Goal: Task Accomplishment & Management: Complete application form

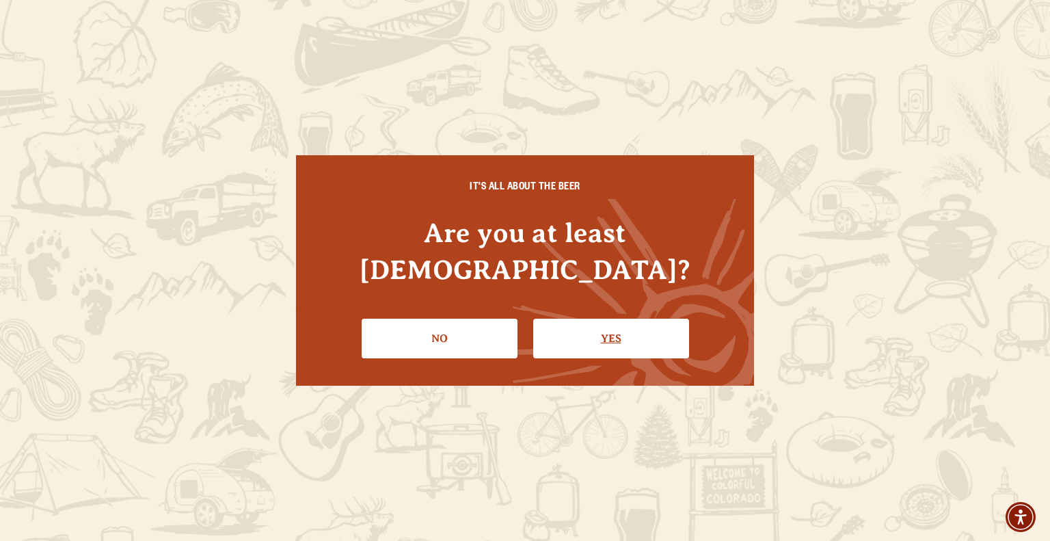
click at [621, 319] on link "Yes" at bounding box center [611, 339] width 156 height 40
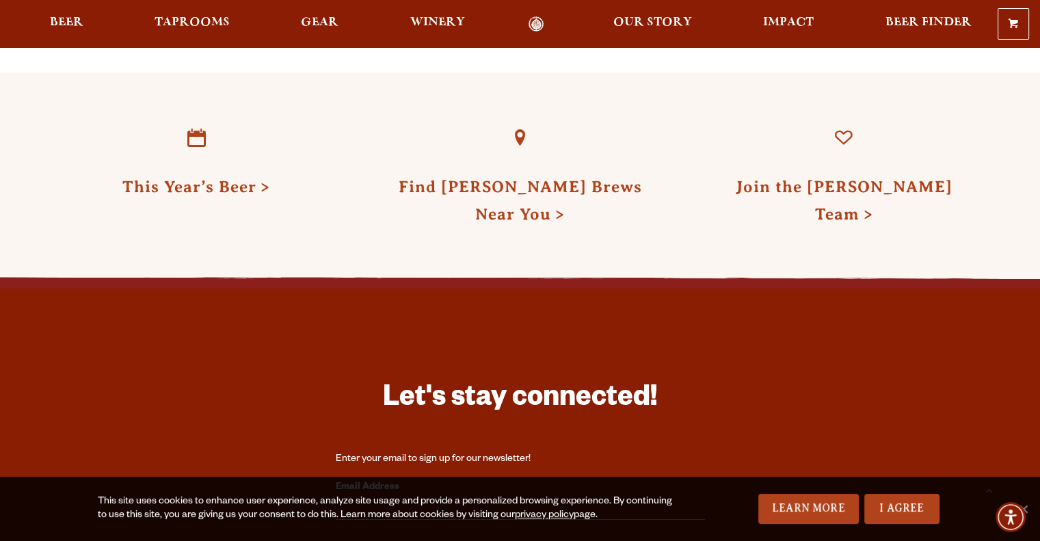
scroll to position [4015, 0]
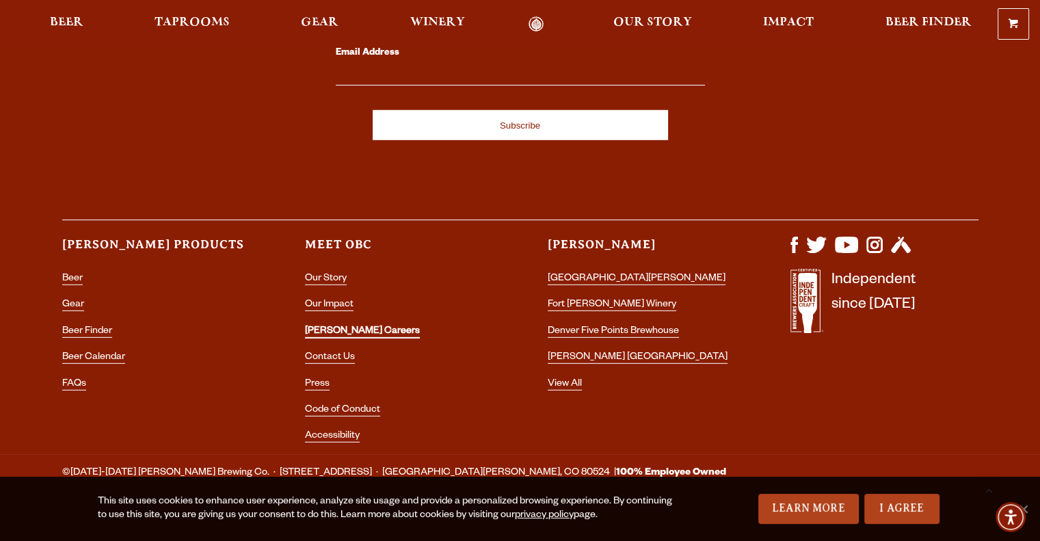
click at [336, 326] on link "[PERSON_NAME] Careers" at bounding box center [362, 332] width 115 height 12
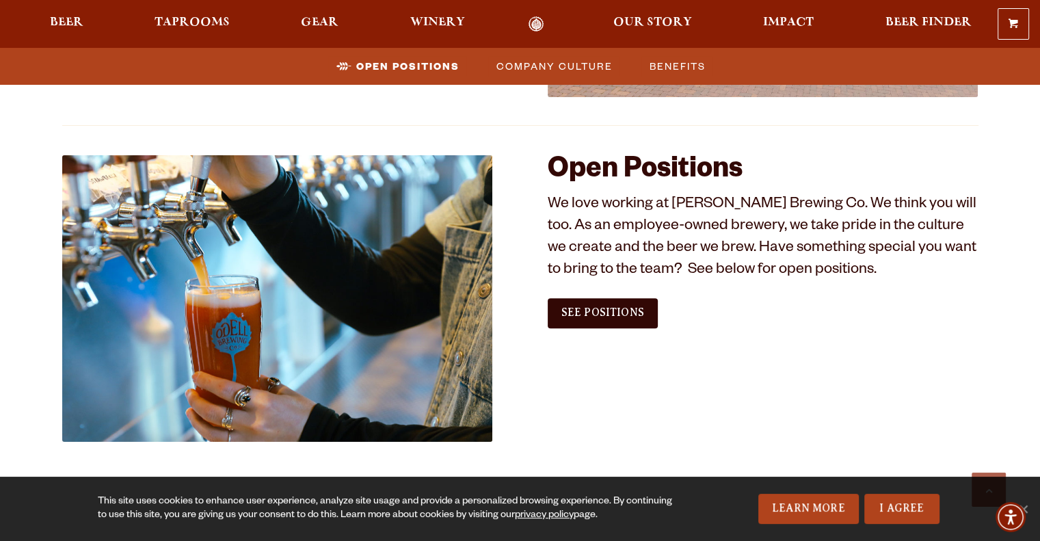
scroll to position [752, 0]
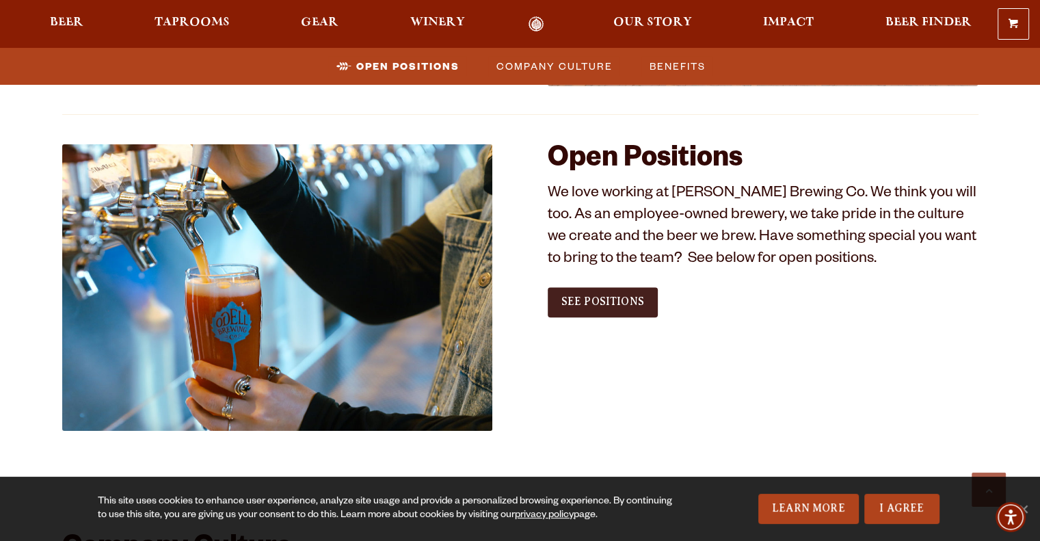
click at [617, 299] on span "See Positions" at bounding box center [602, 301] width 83 height 12
